Goal: Information Seeking & Learning: Learn about a topic

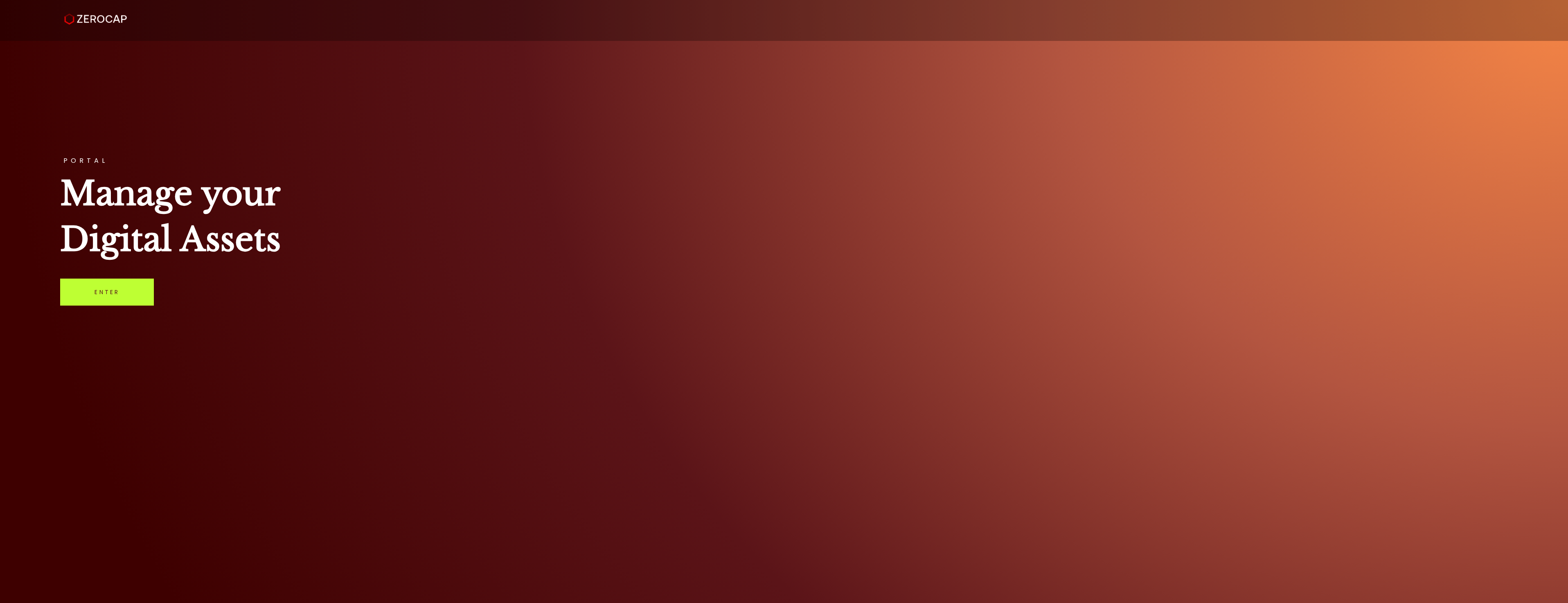
click at [113, 302] on link "Enter" at bounding box center [107, 292] width 94 height 27
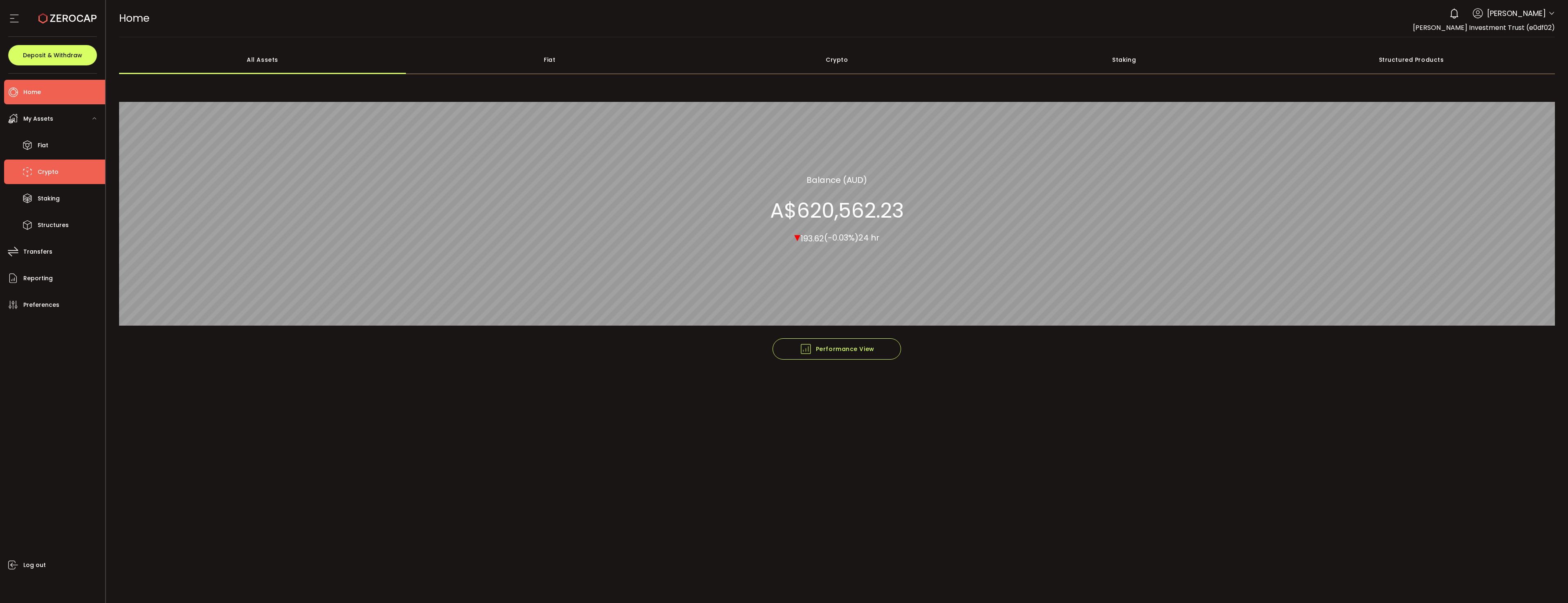
click at [48, 172] on span "Crypto" at bounding box center [48, 172] width 21 height 12
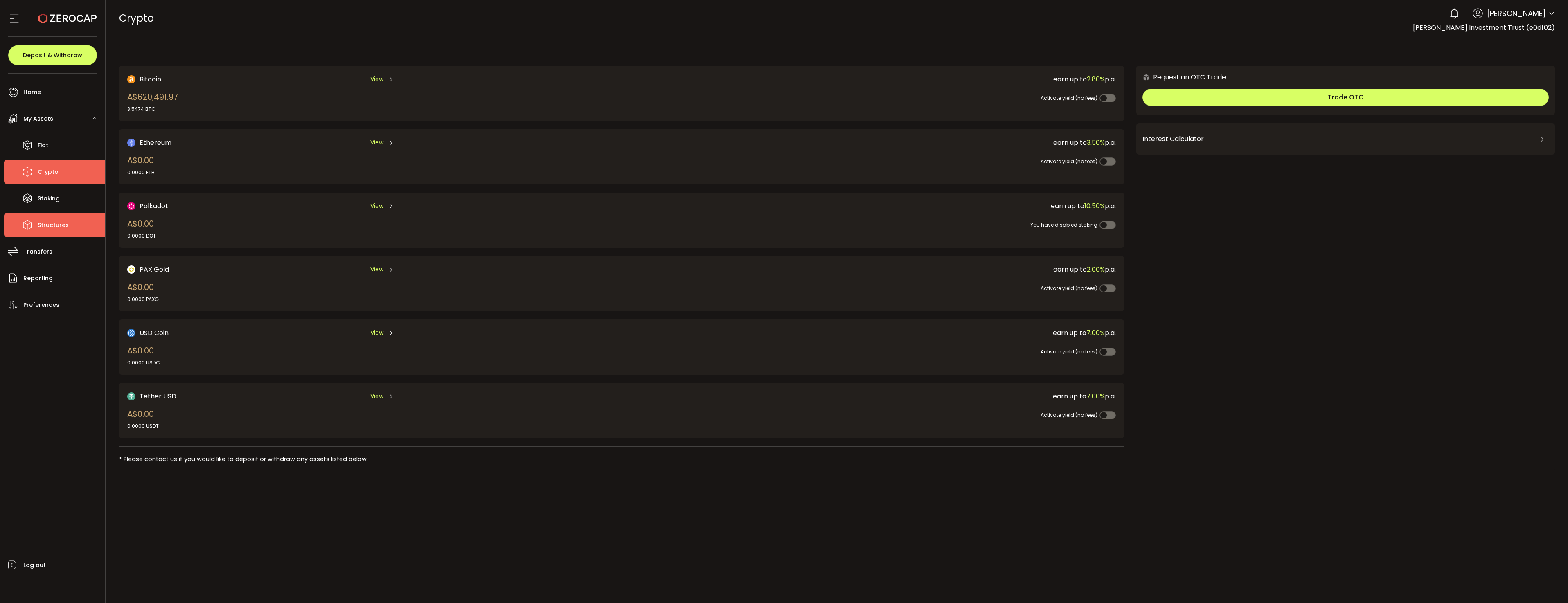
click at [53, 228] on span "Structures" at bounding box center [53, 225] width 31 height 12
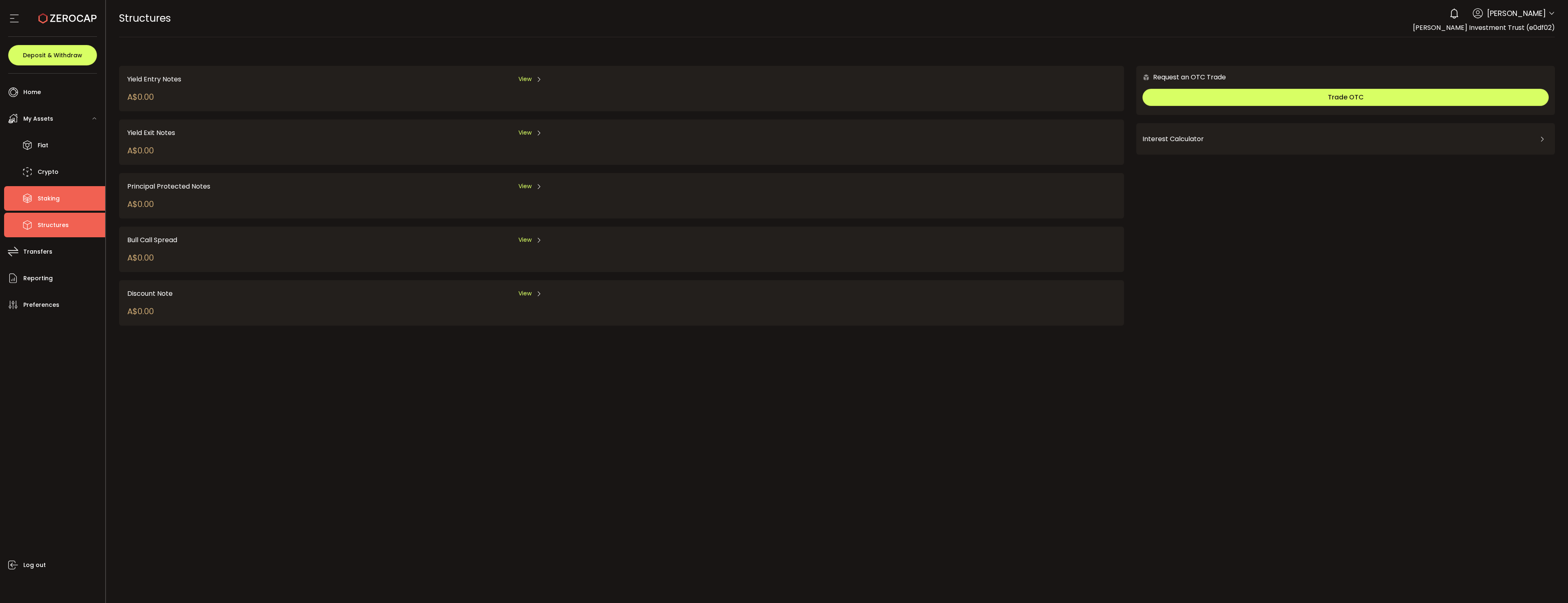
click at [55, 197] on span "Staking" at bounding box center [49, 198] width 22 height 12
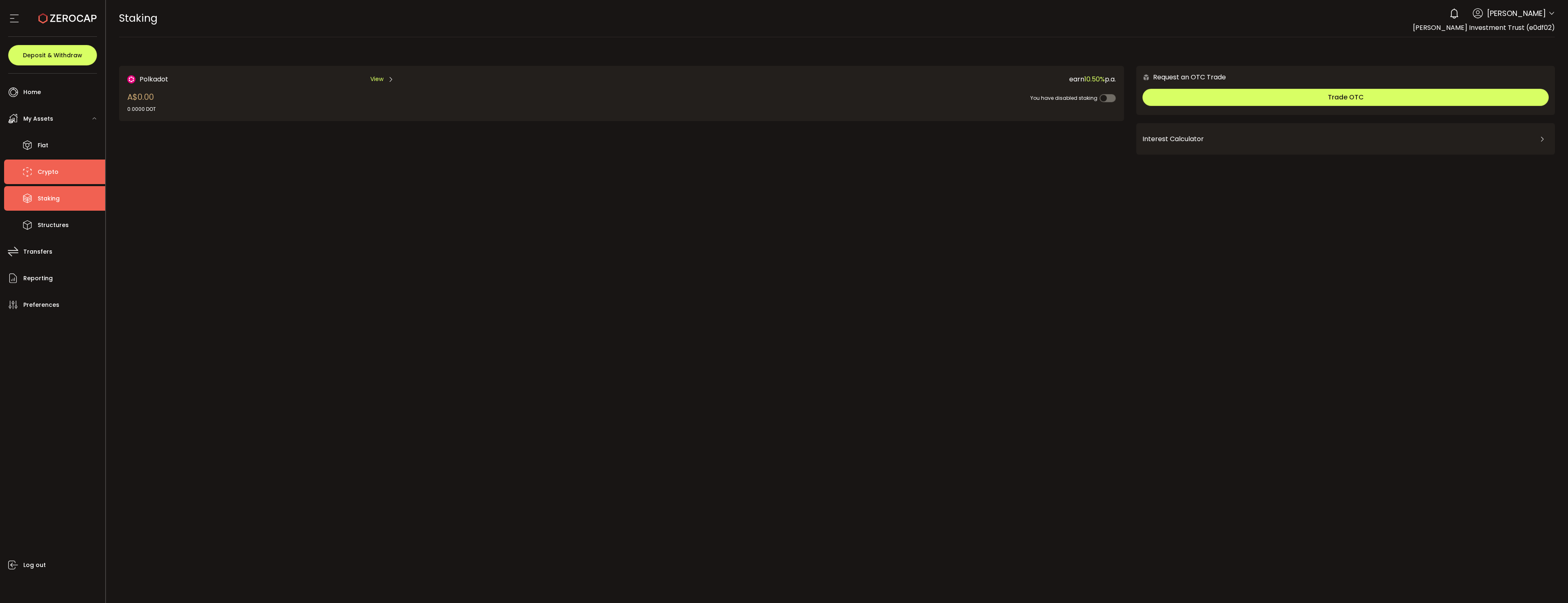
click at [56, 172] on span "Crypto" at bounding box center [48, 172] width 21 height 12
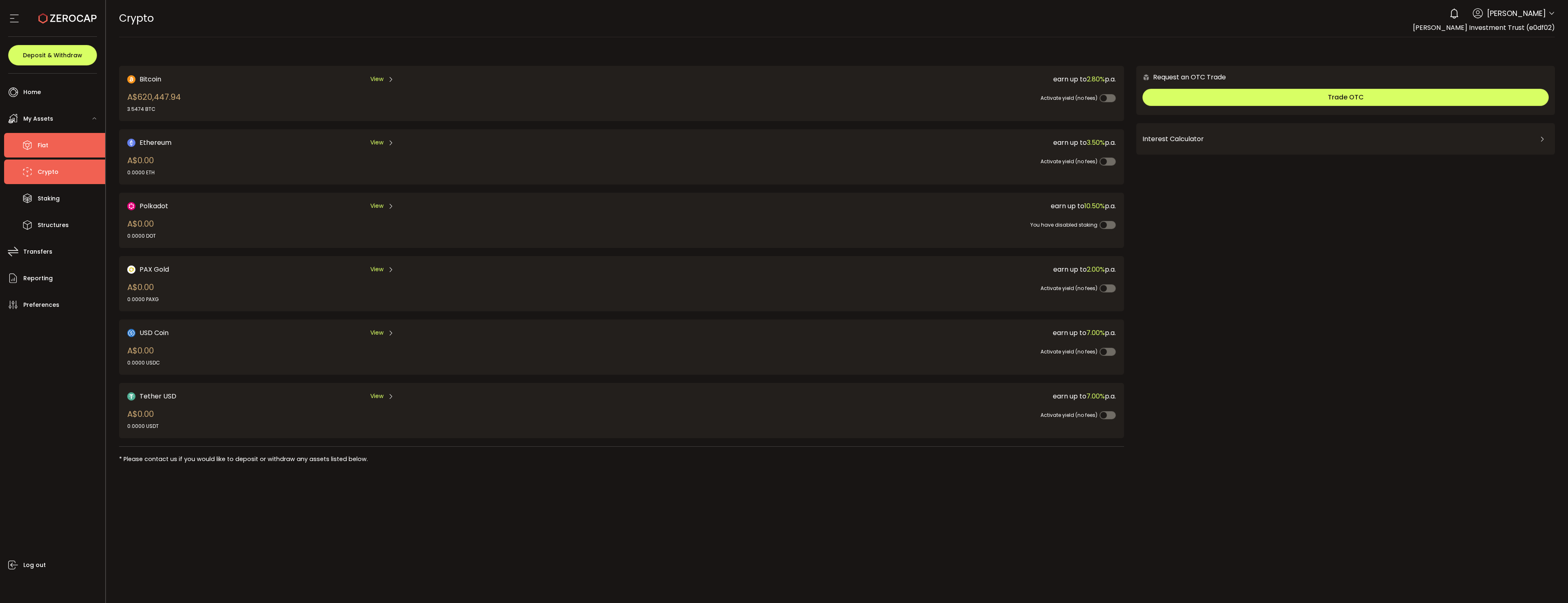
click at [55, 152] on li "Fiat" at bounding box center [55, 145] width 101 height 24
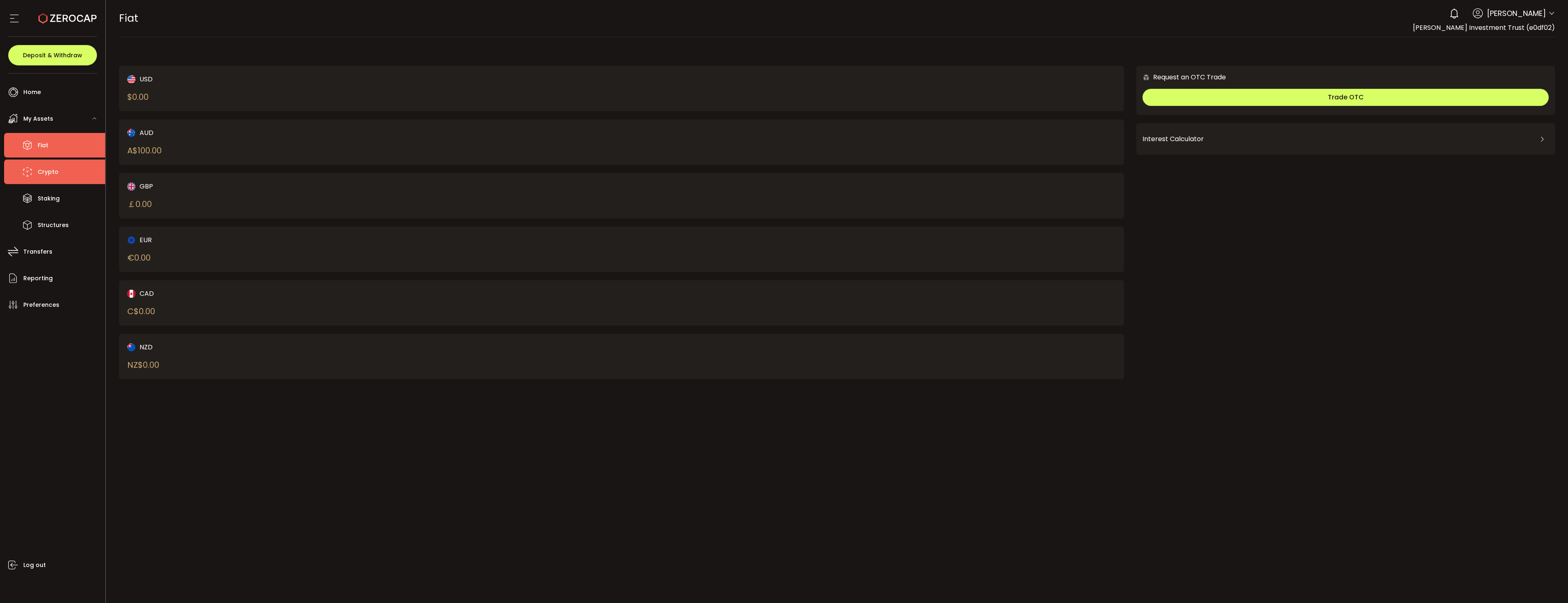
click at [55, 170] on span "Crypto" at bounding box center [48, 172] width 21 height 12
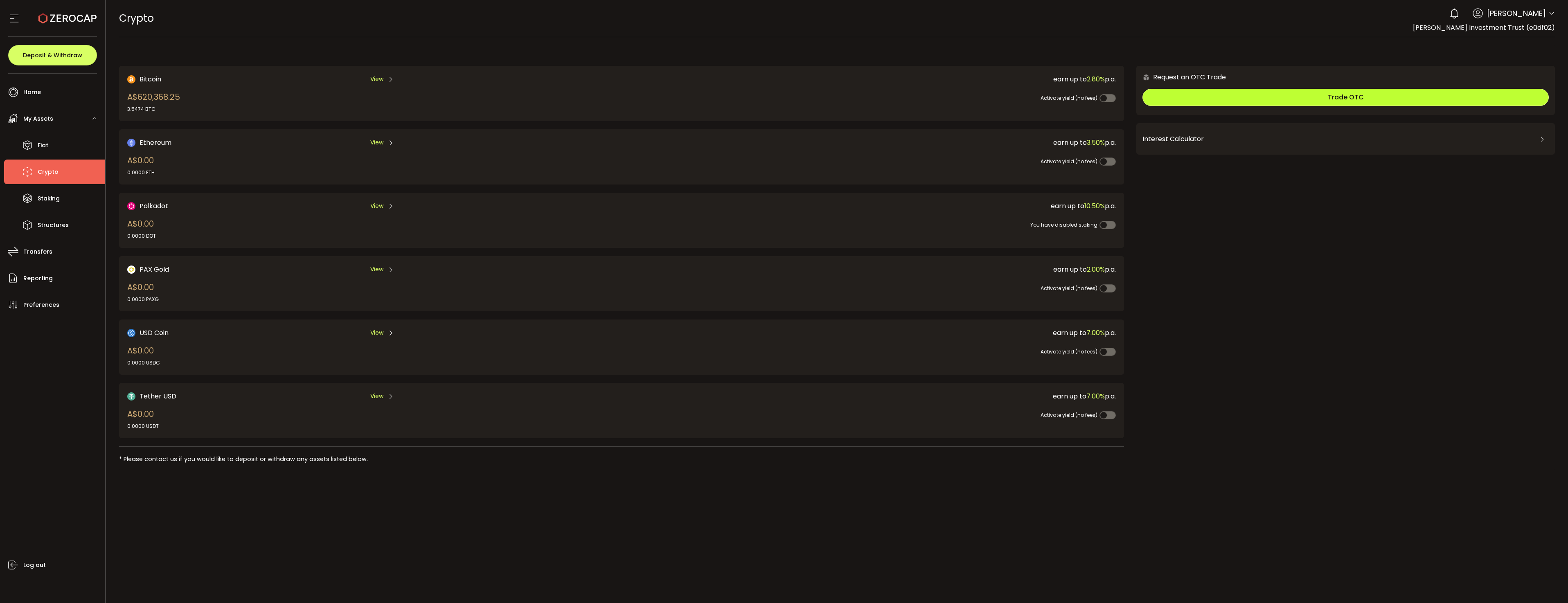
click at [1210, 99] on button "Trade OTC" at bounding box center [1346, 97] width 407 height 17
click at [1530, 139] on div "Interest Calculator" at bounding box center [1346, 139] width 407 height 19
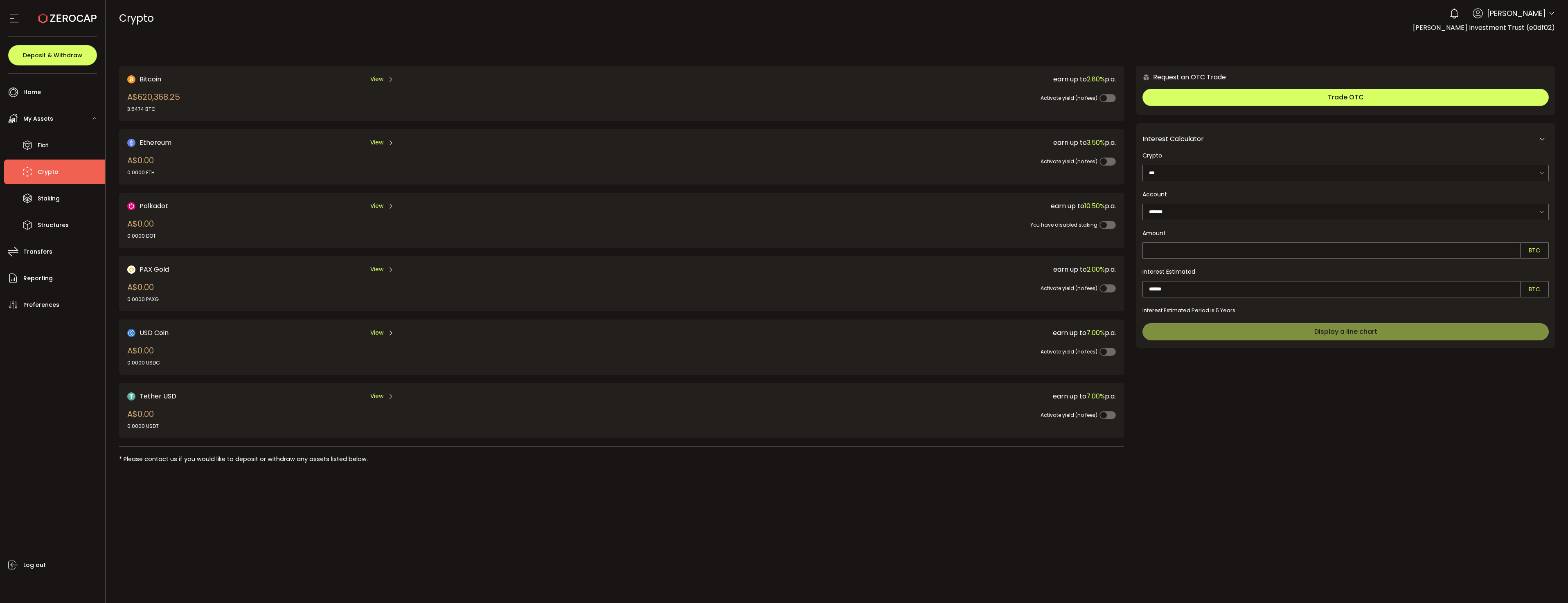
click at [387, 82] on div "View" at bounding box center [382, 79] width 24 height 10
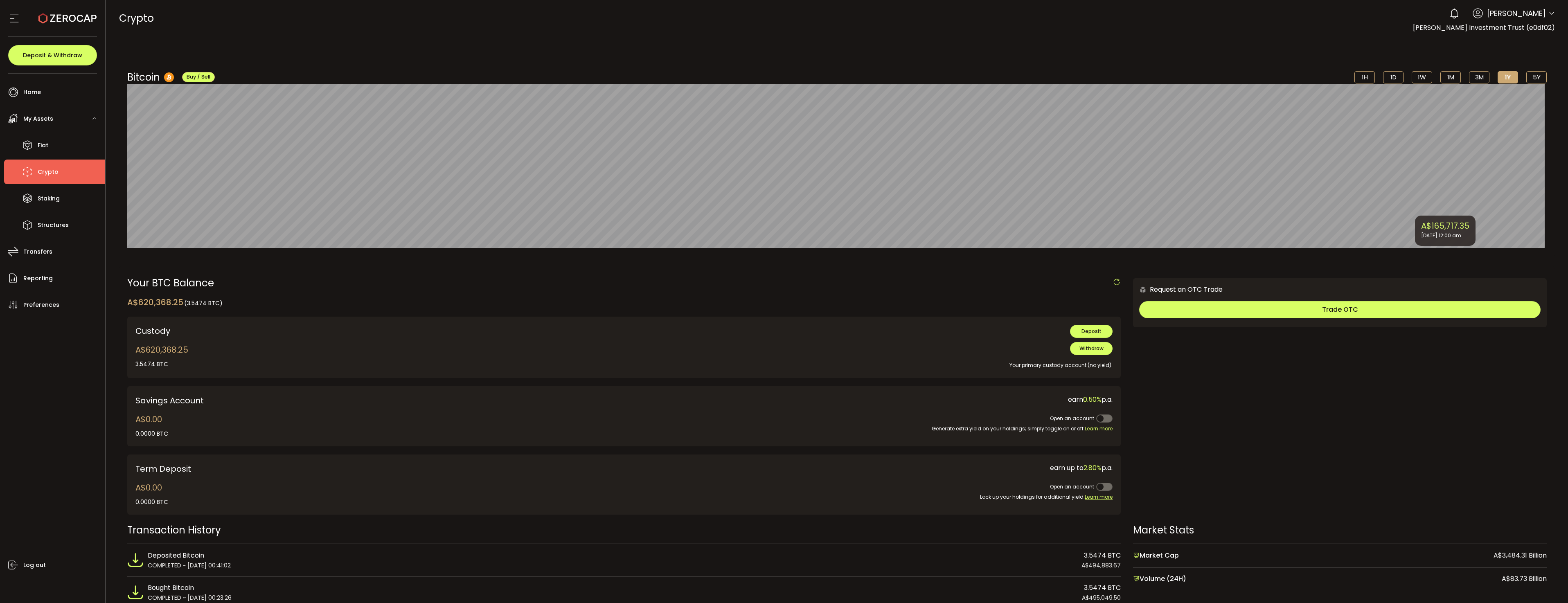
scroll to position [37, 0]
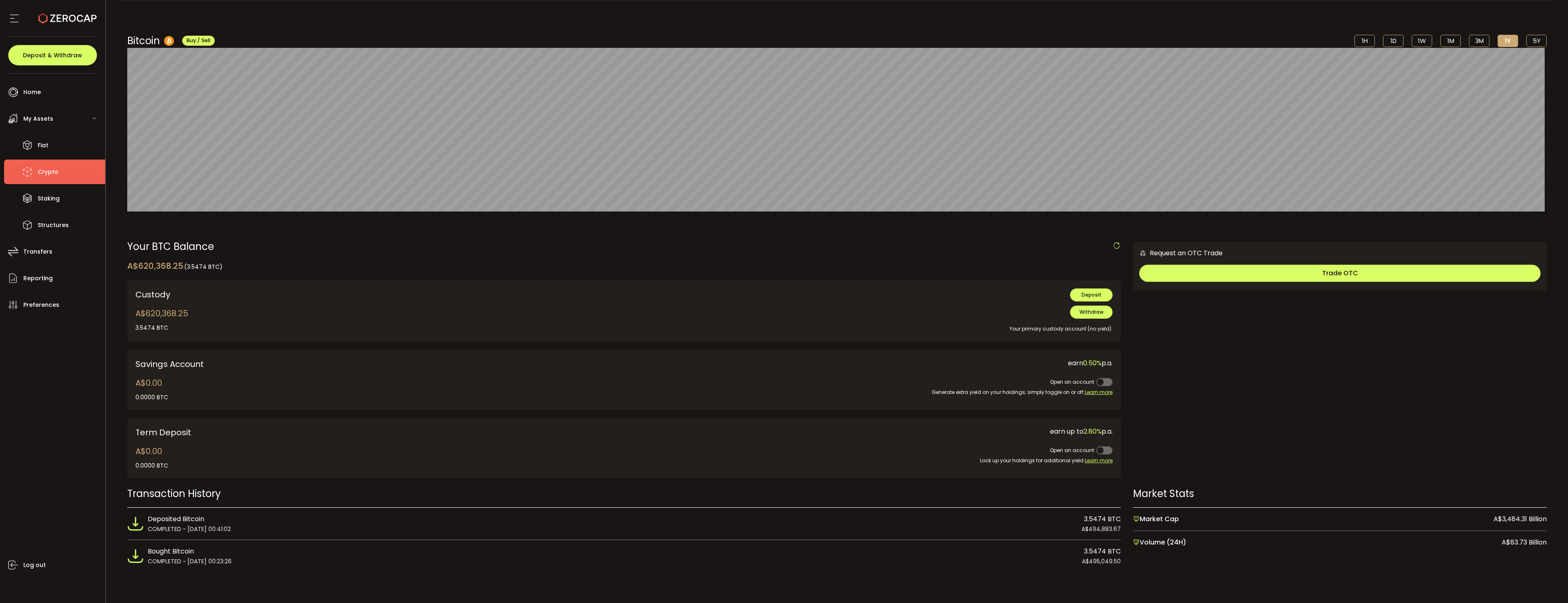
click at [1531, 38] on li "5Y" at bounding box center [1536, 41] width 21 height 12
click at [1501, 41] on li "1Y" at bounding box center [1508, 41] width 21 height 12
click at [1161, 520] on span "Market Cap" at bounding box center [1155, 518] width 46 height 10
click at [1146, 521] on span "Market Cap" at bounding box center [1155, 518] width 46 height 10
click at [17, 18] on icon at bounding box center [14, 18] width 12 height 12
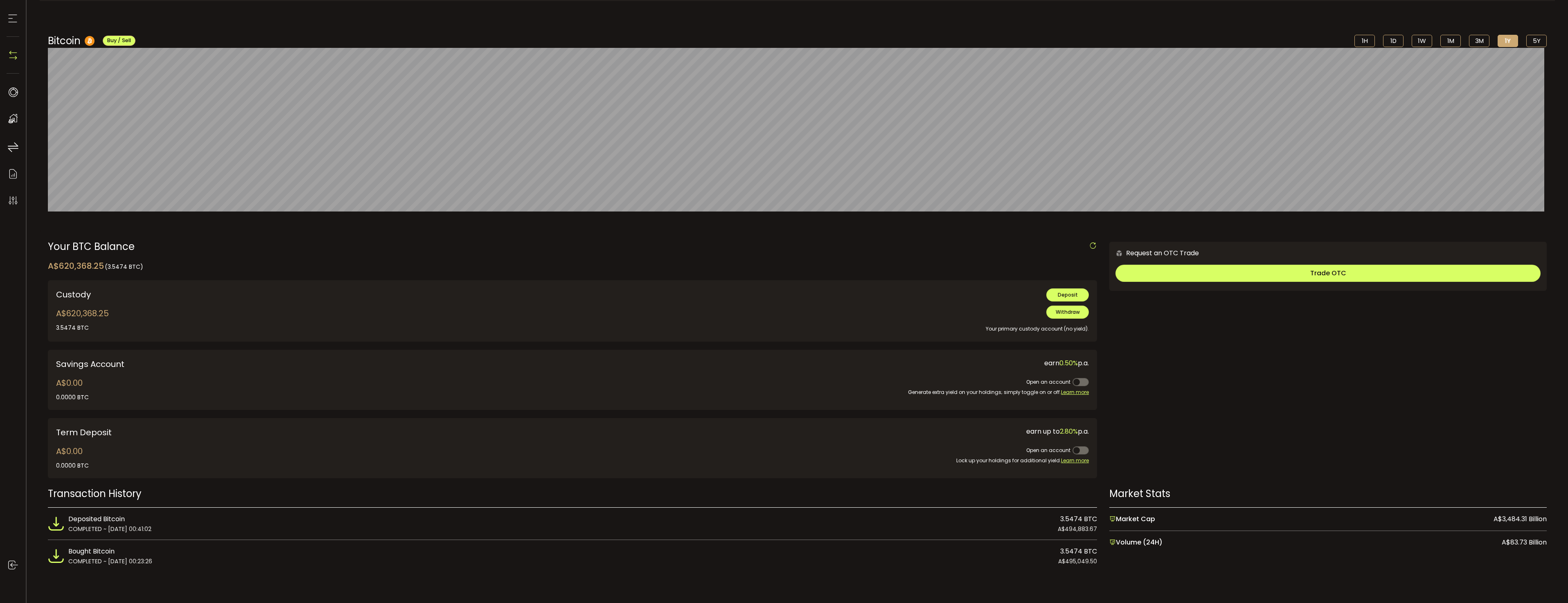
click at [13, 22] on use at bounding box center [13, 18] width 9 height 8
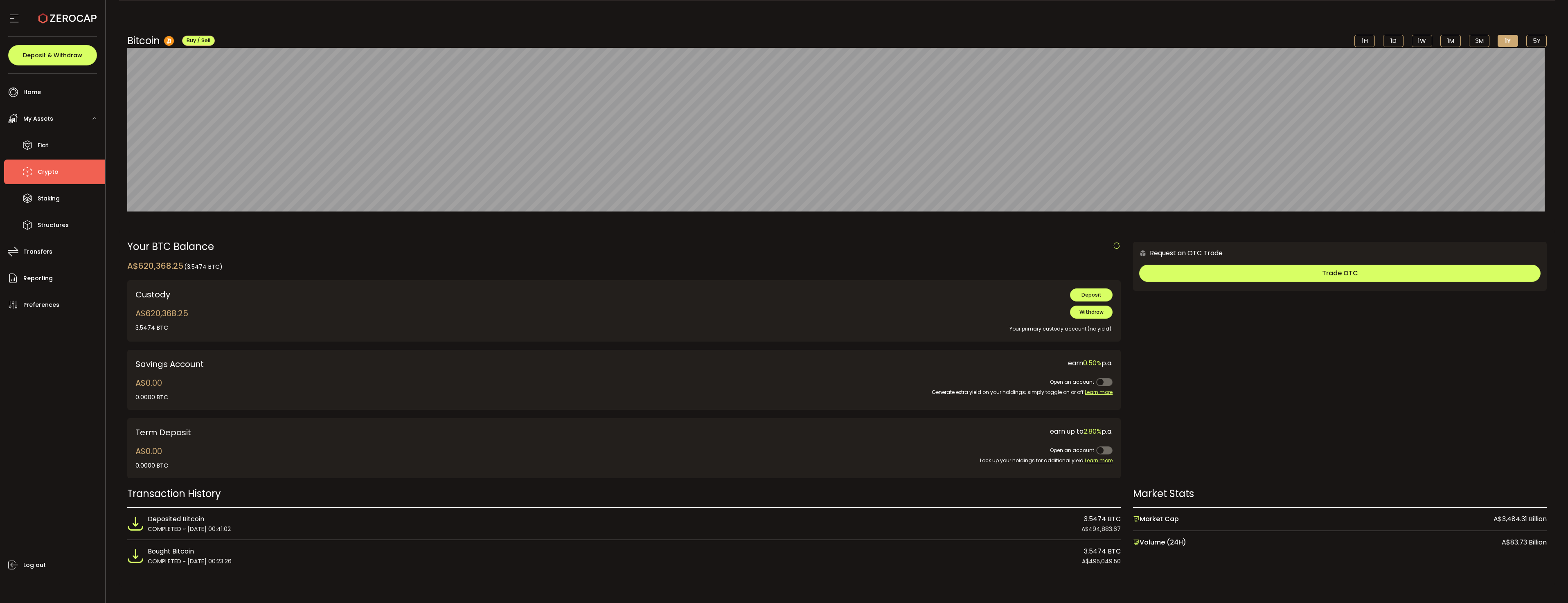
click at [32, 110] on div "My Assets" at bounding box center [55, 119] width 101 height 24
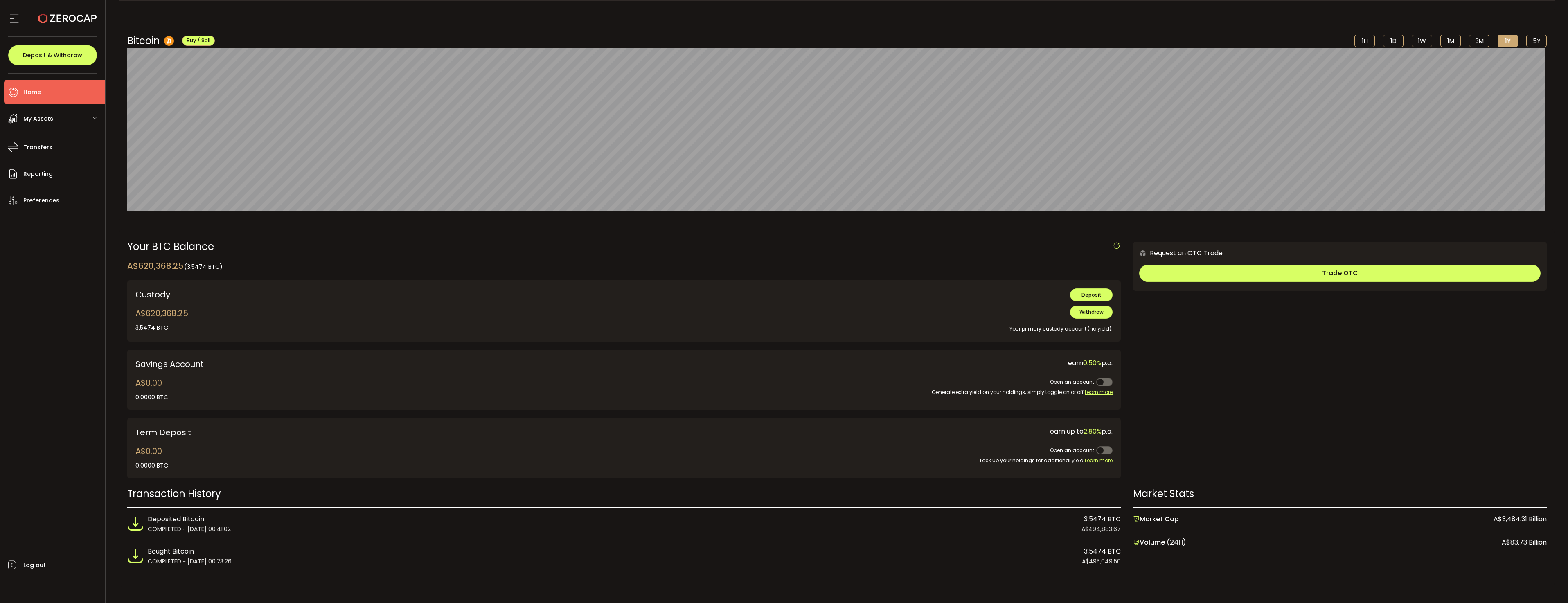
click at [32, 94] on span "Home" at bounding box center [32, 92] width 18 height 12
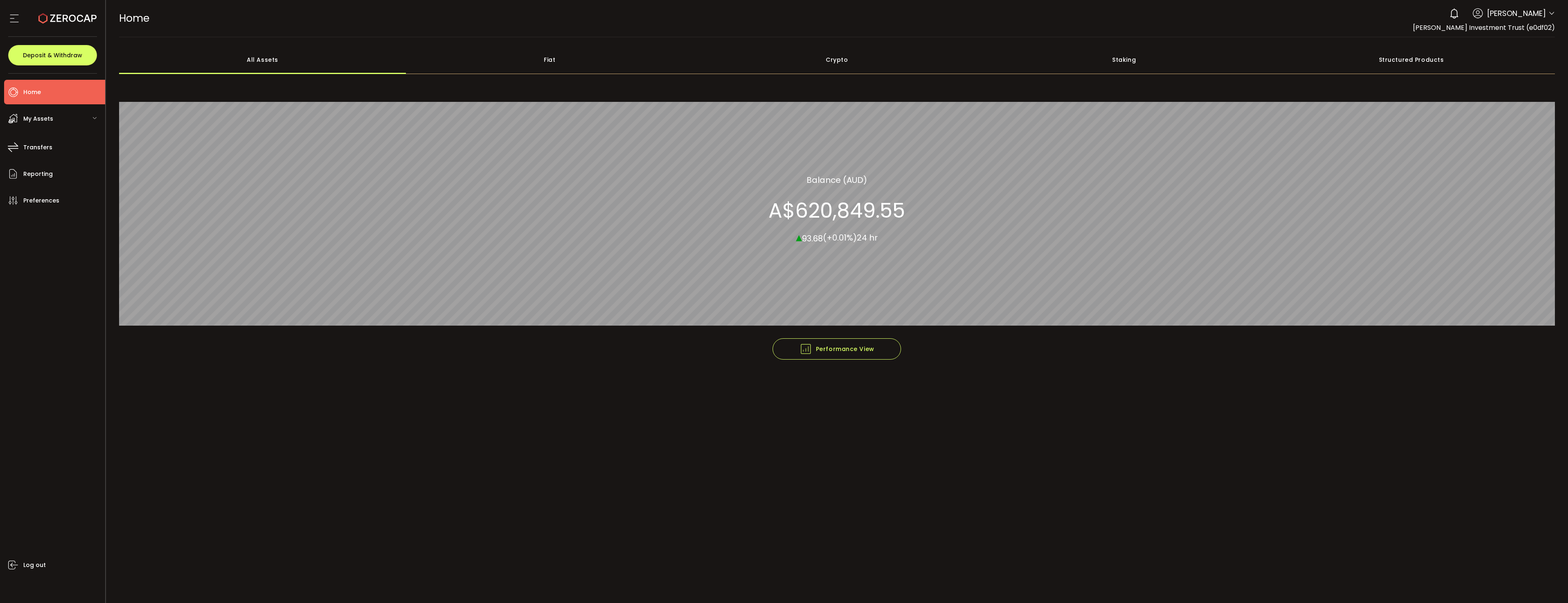
click at [842, 66] on div "Crypto" at bounding box center [837, 60] width 287 height 29
click at [1134, 66] on div "Staking" at bounding box center [1124, 60] width 287 height 29
click at [1419, 63] on div "Structured Products" at bounding box center [1412, 60] width 287 height 29
click at [68, 117] on div "My Assets" at bounding box center [55, 119] width 101 height 24
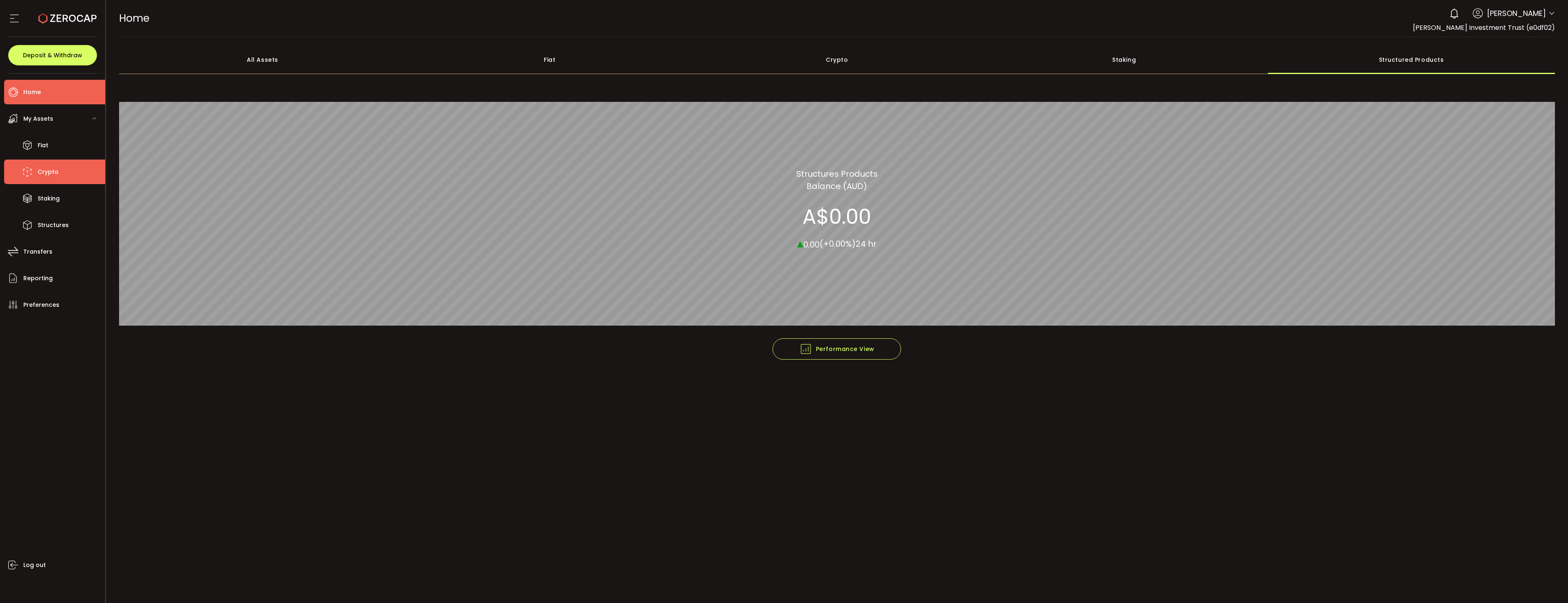
click at [46, 168] on span "Crypto" at bounding box center [48, 172] width 21 height 12
